Goal: Task Accomplishment & Management: Use online tool/utility

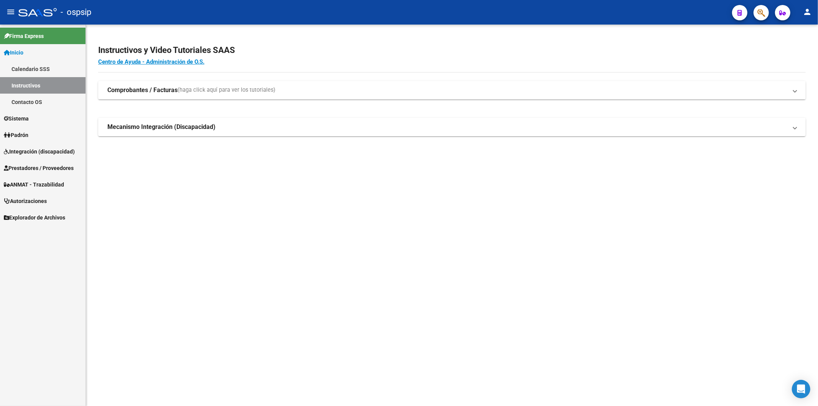
click at [31, 165] on span "Prestadores / Proveedores" at bounding box center [39, 168] width 70 height 8
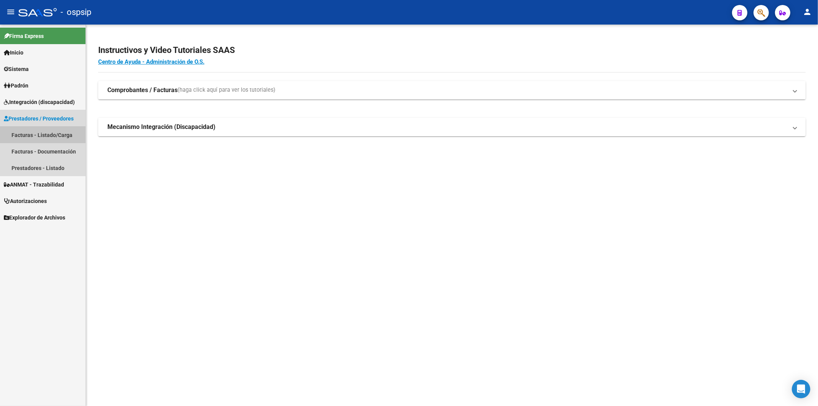
click at [43, 132] on link "Facturas - Listado/Carga" at bounding box center [43, 135] width 86 height 16
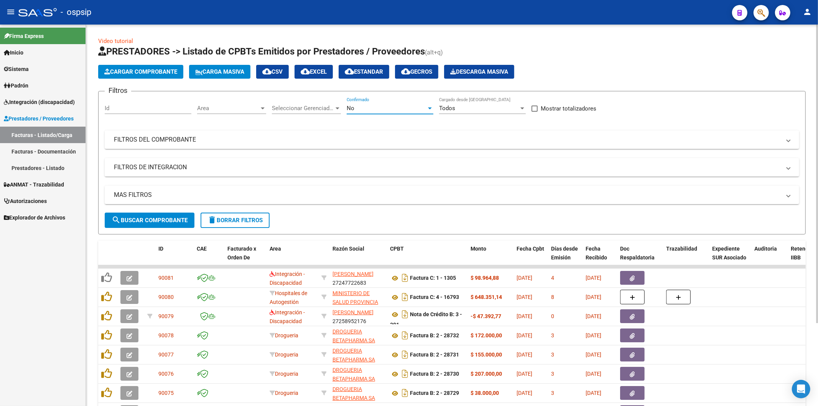
click at [432, 108] on div at bounding box center [430, 108] width 7 height 6
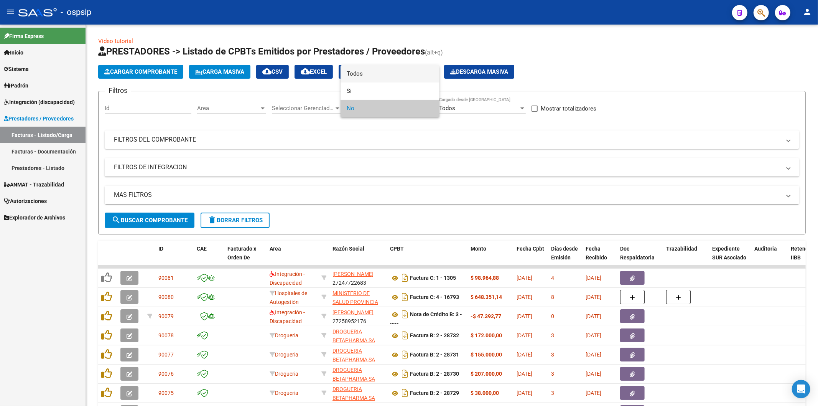
click at [409, 76] on span "Todos" at bounding box center [390, 73] width 87 height 17
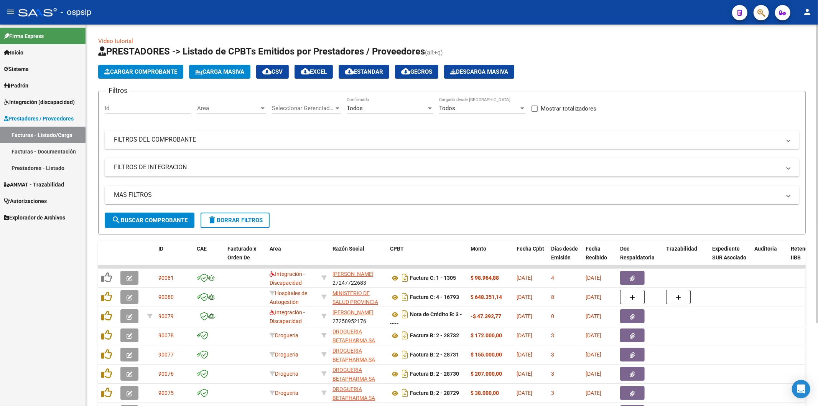
click at [720, 142] on mat-panel-title "FILTROS DEL COMPROBANTE" at bounding box center [447, 139] width 667 height 8
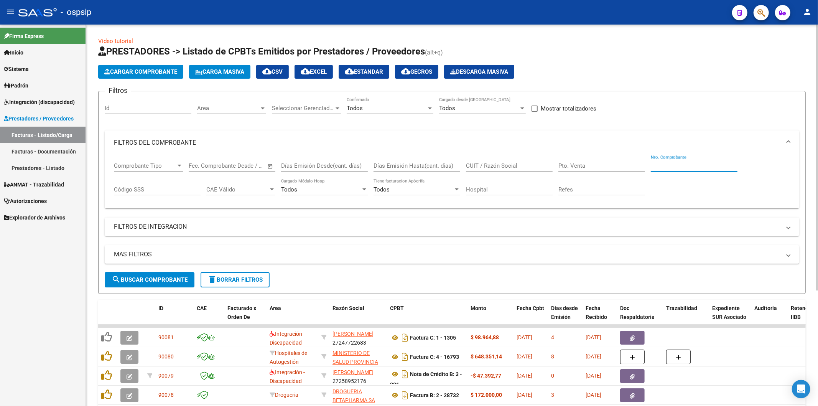
click at [688, 165] on input "Nro. Comprobante" at bounding box center [694, 165] width 87 height 7
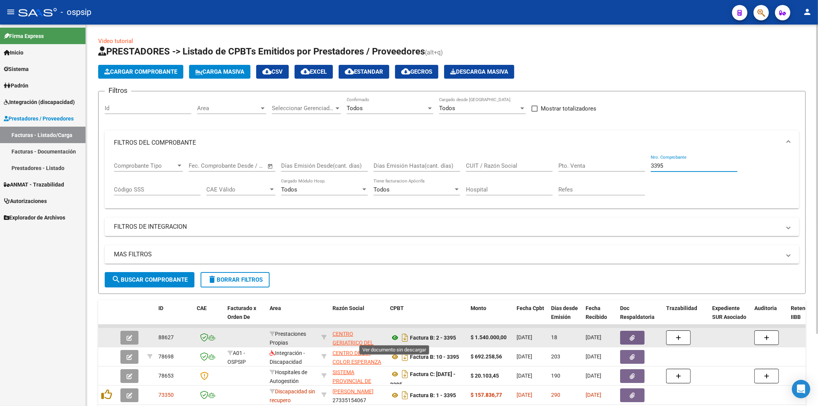
type input "3395"
click at [396, 335] on icon at bounding box center [395, 337] width 10 height 9
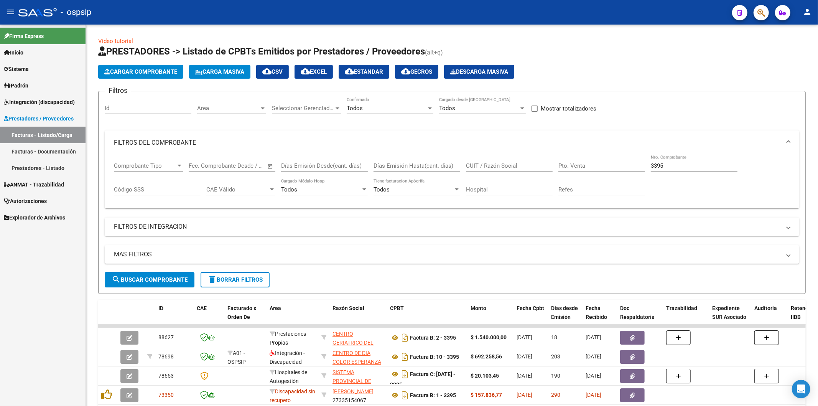
click at [39, 169] on link "Prestadores - Listado" at bounding box center [43, 168] width 86 height 16
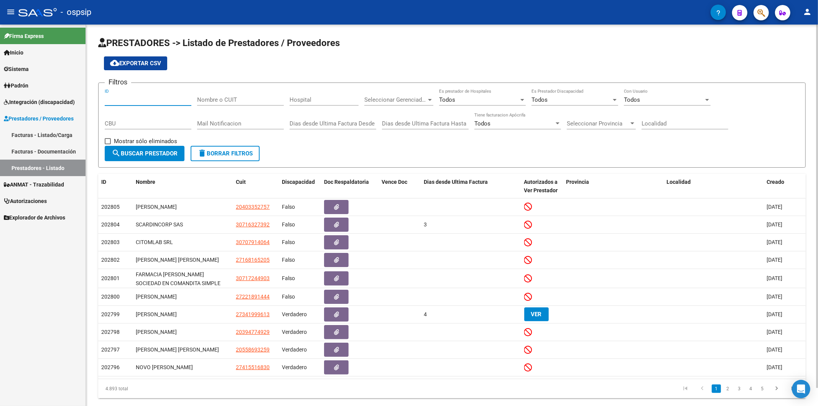
click at [149, 98] on input "ID" at bounding box center [148, 99] width 87 height 7
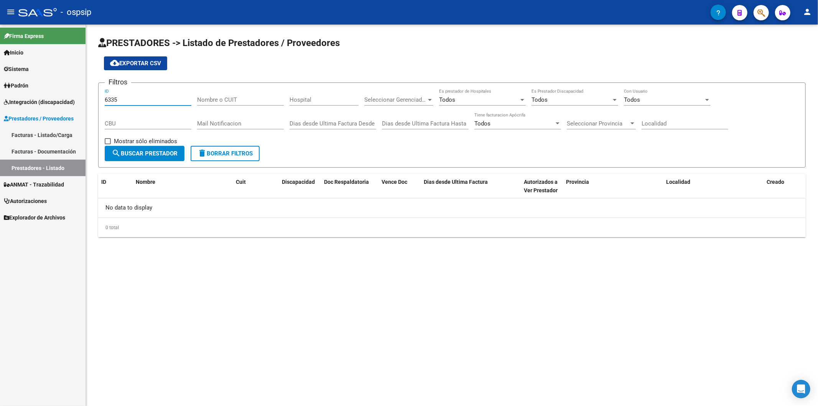
click at [29, 201] on span "Autorizaciones" at bounding box center [25, 201] width 43 height 8
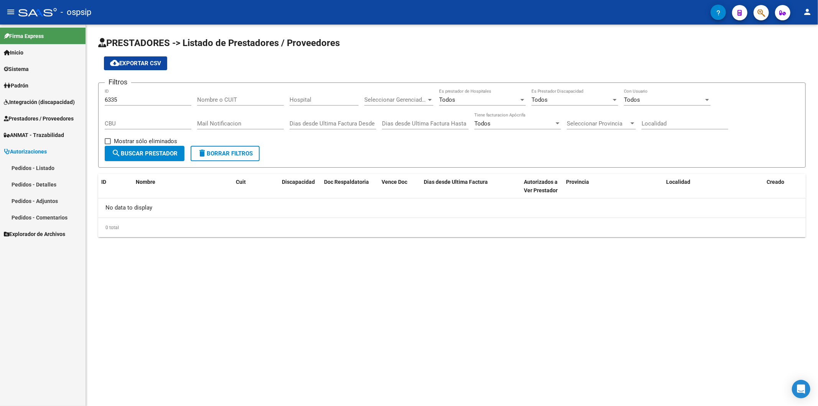
click at [135, 101] on input "6335" at bounding box center [148, 99] width 87 height 7
type input "6"
click at [46, 167] on link "Pedidos - Listado" at bounding box center [43, 168] width 86 height 16
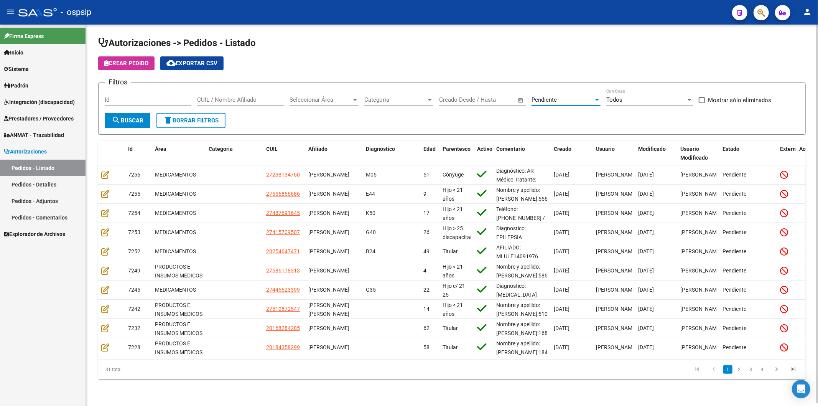
click at [595, 100] on div at bounding box center [597, 100] width 7 height 6
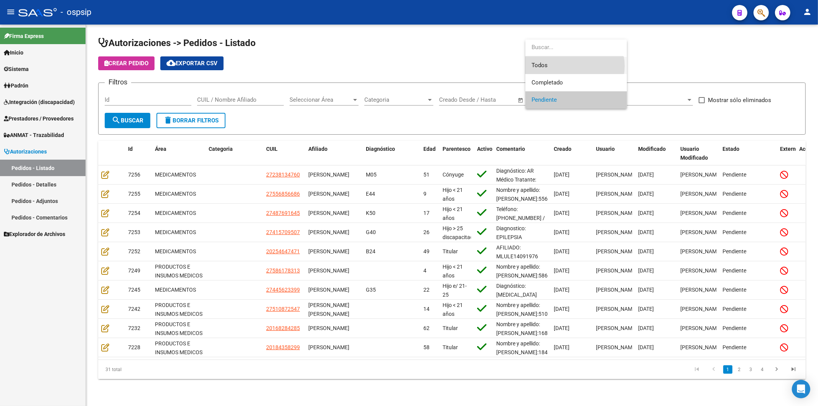
click at [569, 66] on span "Todos" at bounding box center [576, 65] width 89 height 17
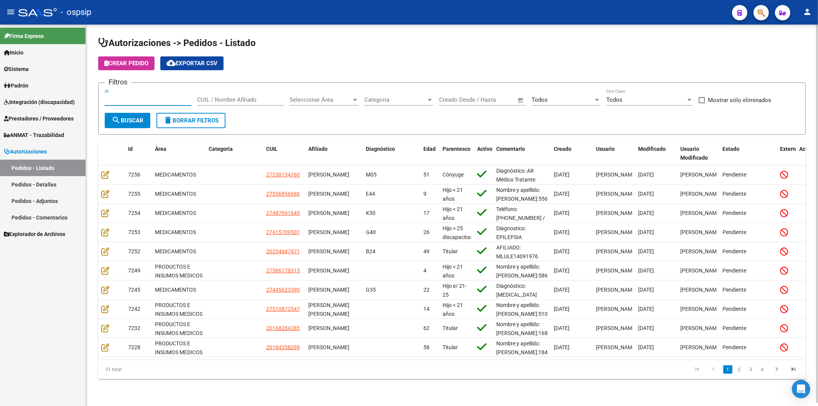
click at [140, 98] on input "Id" at bounding box center [148, 99] width 87 height 7
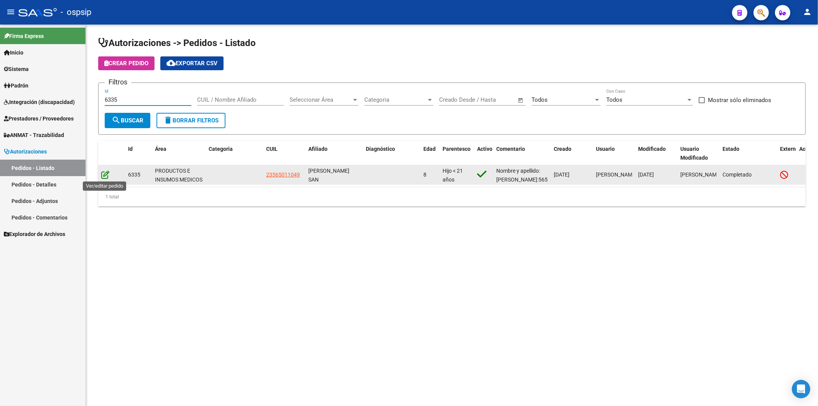
type input "6335"
click at [108, 175] on icon at bounding box center [105, 174] width 8 height 8
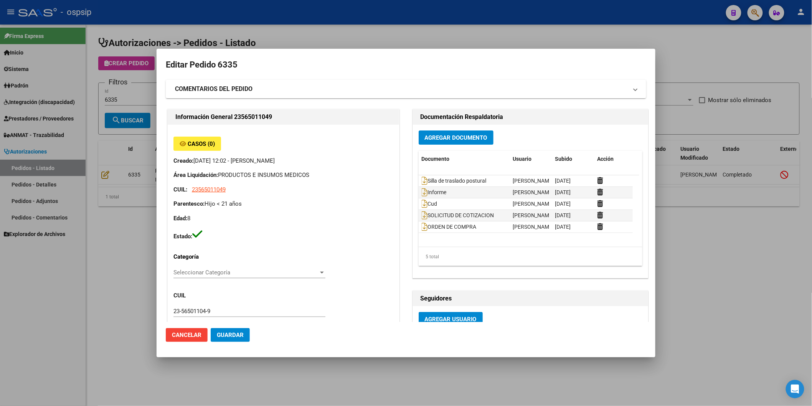
type input "[GEOGRAPHIC_DATA], [PERSON_NAME], REP. [PERSON_NAME] 1695"
click at [423, 217] on icon at bounding box center [425, 215] width 6 height 8
click at [501, 24] on div at bounding box center [406, 203] width 812 height 406
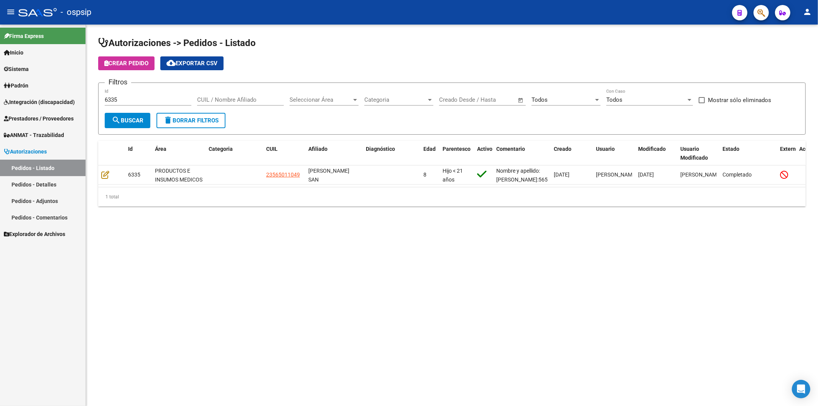
click at [29, 123] on link "Prestadores / Proveedores" at bounding box center [43, 118] width 86 height 16
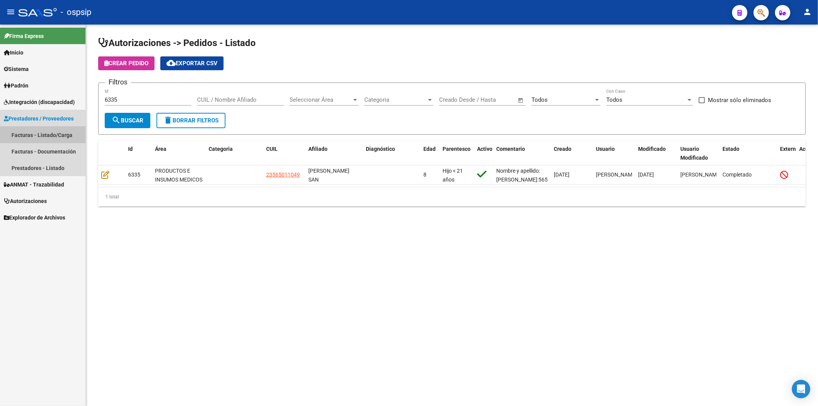
click at [54, 132] on link "Facturas - Listado/Carga" at bounding box center [43, 135] width 86 height 16
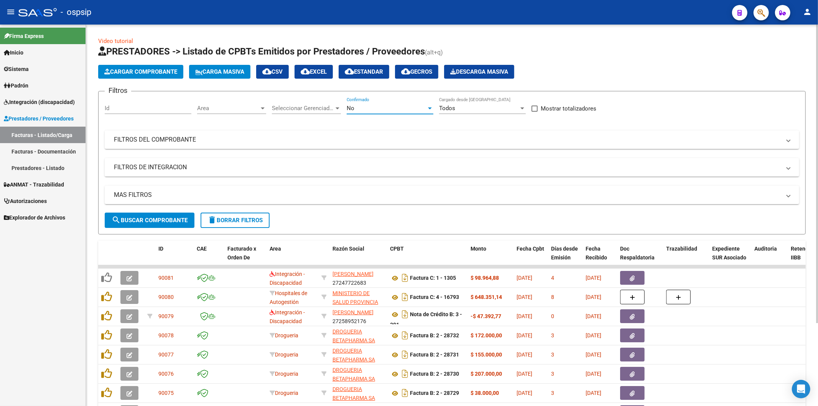
click at [428, 108] on div at bounding box center [430, 108] width 4 height 2
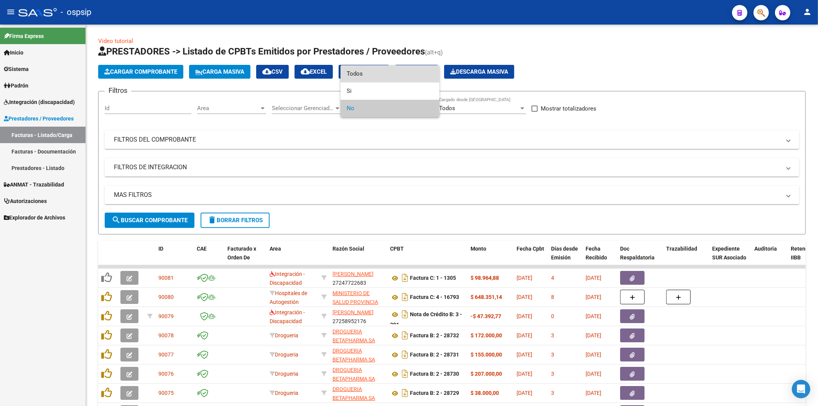
click at [406, 70] on span "Todos" at bounding box center [390, 73] width 87 height 17
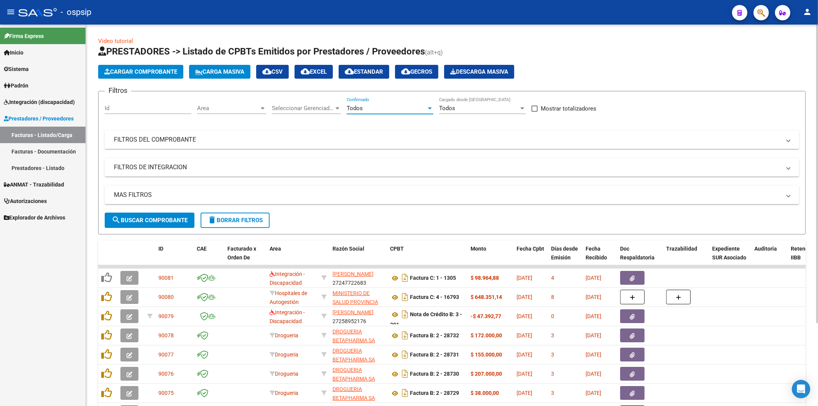
click at [682, 143] on mat-panel-title "FILTROS DEL COMPROBANTE" at bounding box center [447, 139] width 667 height 8
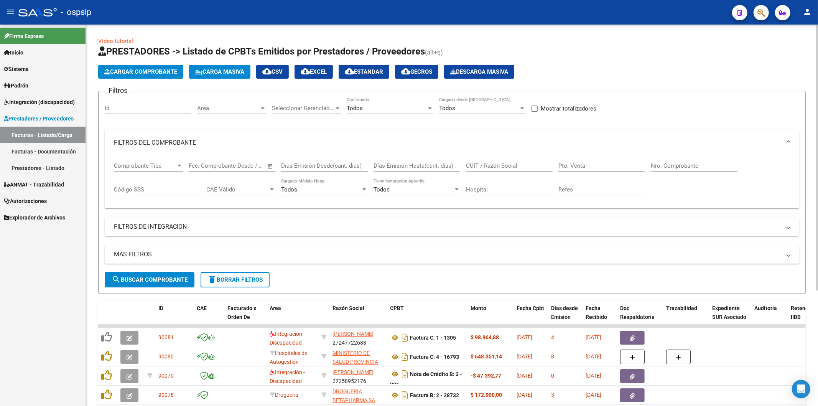
click at [691, 165] on input "Nro. Comprobante" at bounding box center [694, 165] width 87 height 7
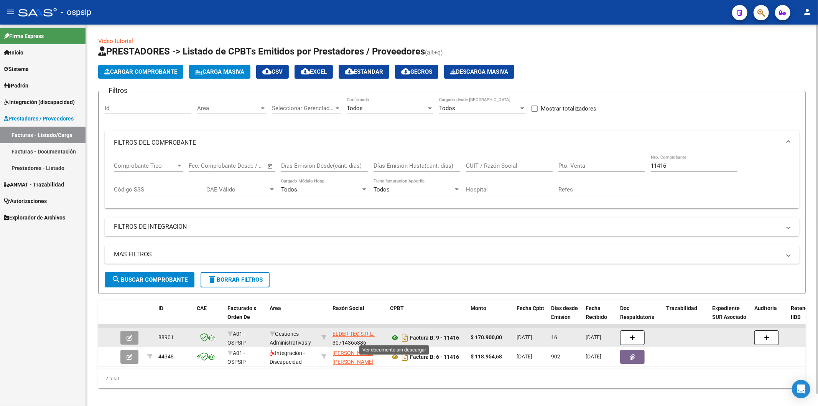
click at [397, 336] on icon at bounding box center [395, 337] width 10 height 9
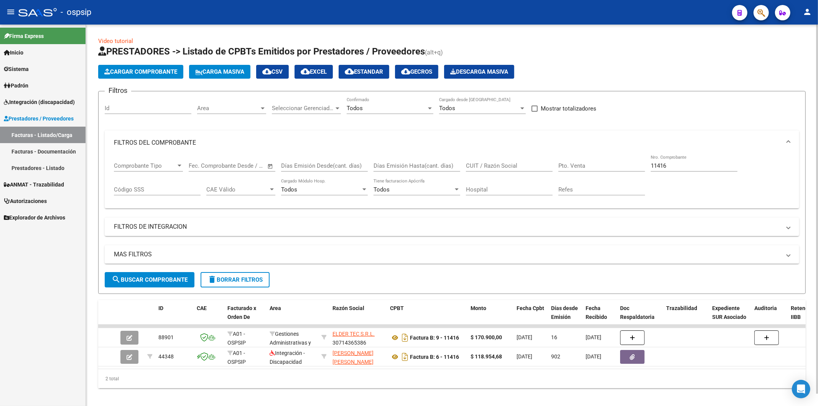
drag, startPoint x: 684, startPoint y: 170, endPoint x: 683, endPoint y: 165, distance: 5.1
click at [683, 165] on div "11416 Nro. Comprobante" at bounding box center [694, 163] width 87 height 16
type input "1"
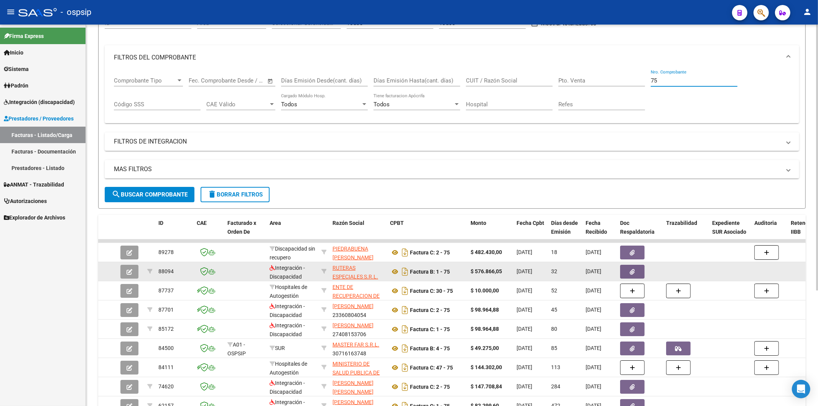
scroll to position [128, 0]
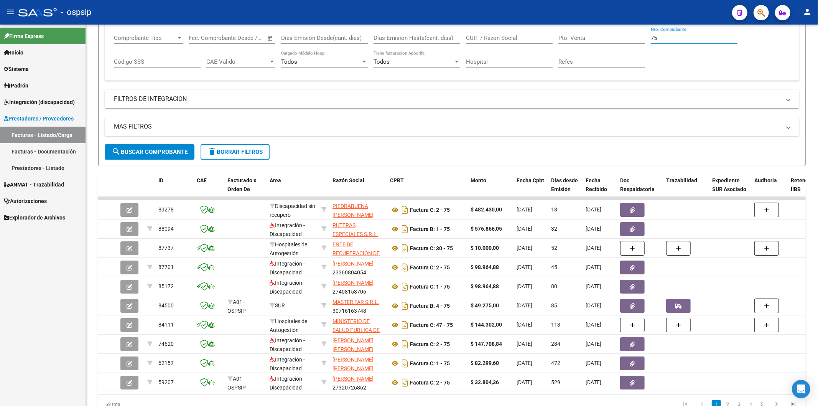
type input "75"
